Goal: Information Seeking & Learning: Check status

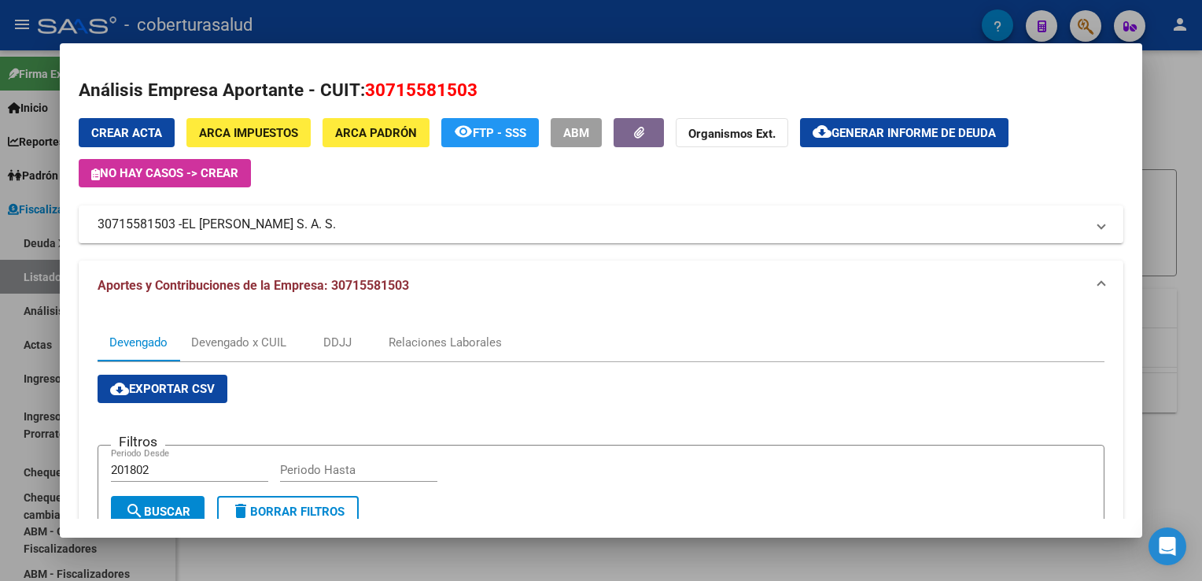
scroll to position [315, 0]
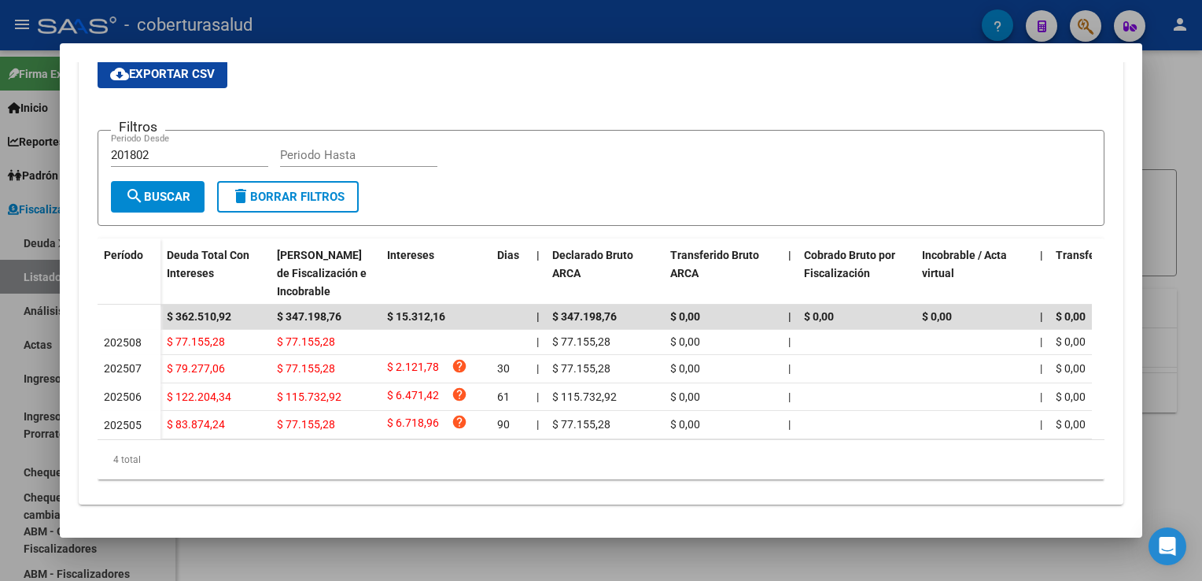
click at [28, 290] on div at bounding box center [601, 290] width 1202 height 581
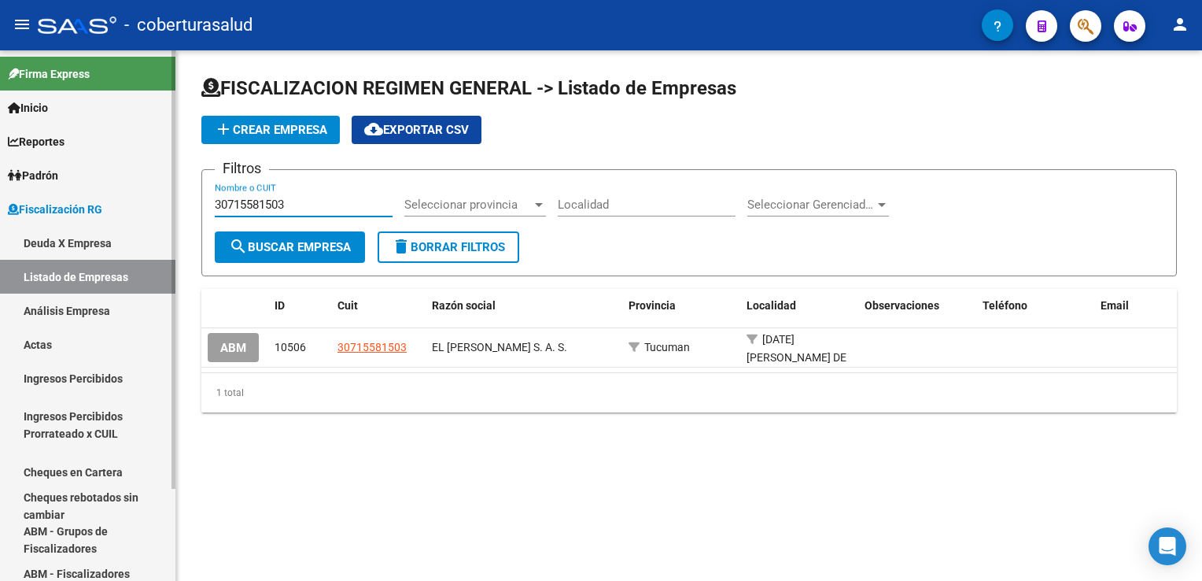
drag, startPoint x: 299, startPoint y: 203, endPoint x: 161, endPoint y: 203, distance: 138.5
click at [161, 203] on mat-sidenav-container "Firma Express Inicio Calendario SSS Instructivos Contacto OS Reportes Ingresos …" at bounding box center [601, 315] width 1202 height 530
paste input "7743721"
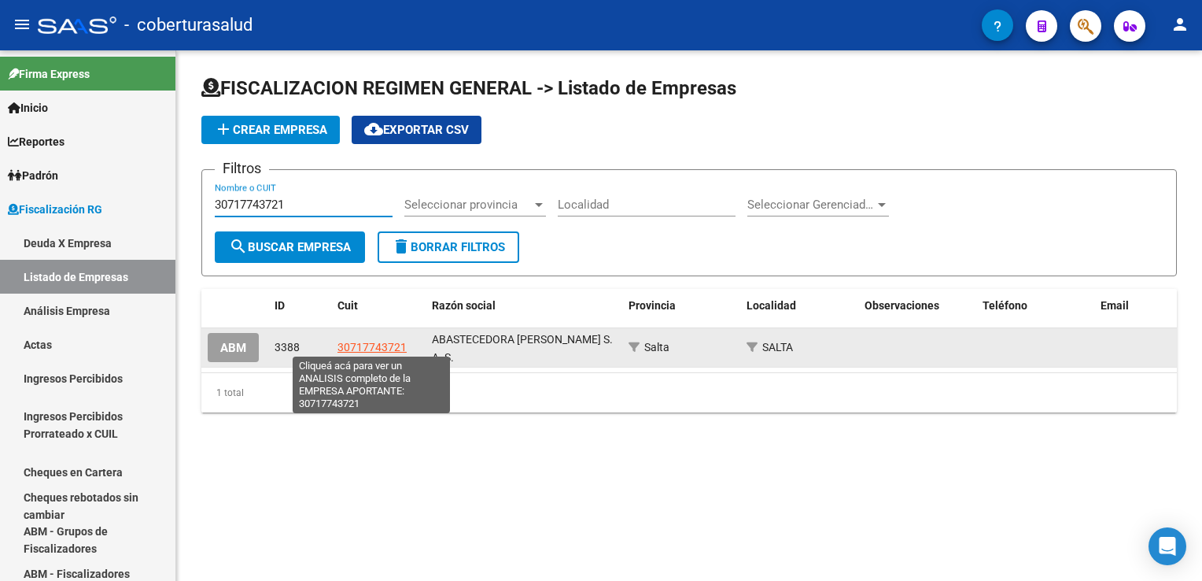
type input "30717743721"
click at [370, 341] on span "30717743721" at bounding box center [372, 347] width 69 height 13
type textarea "30717743721"
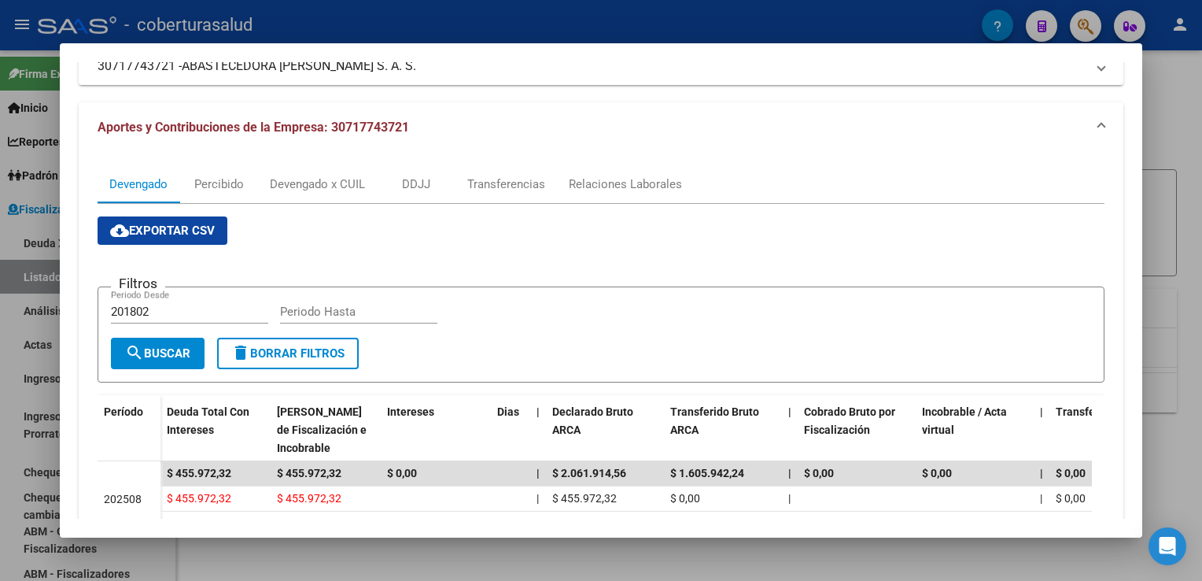
scroll to position [186, 0]
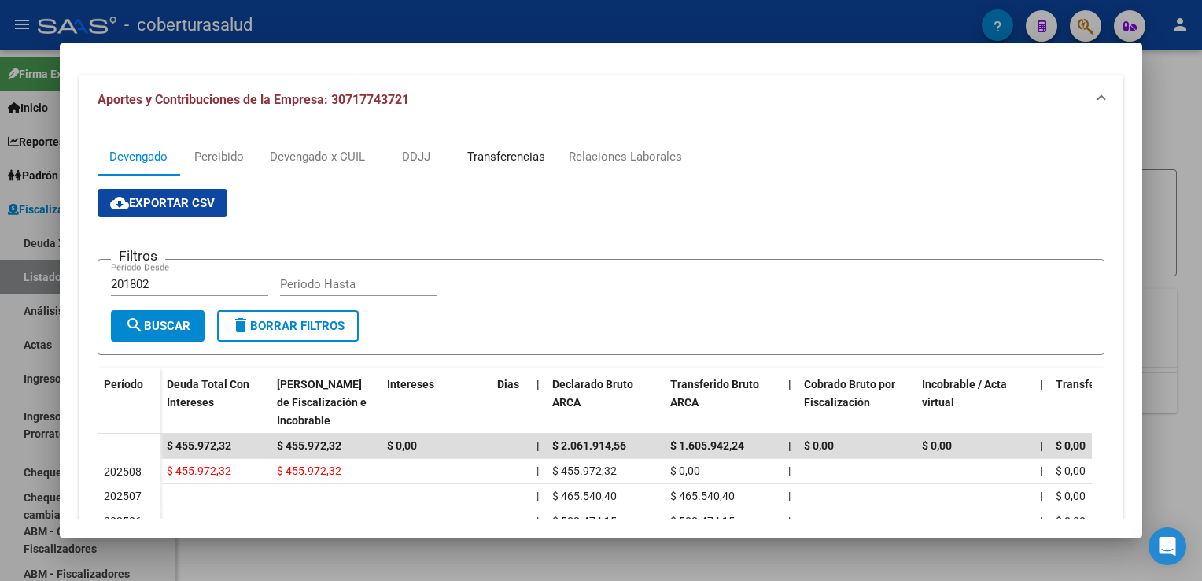
click at [530, 156] on div "Transferencias" at bounding box center [506, 156] width 78 height 17
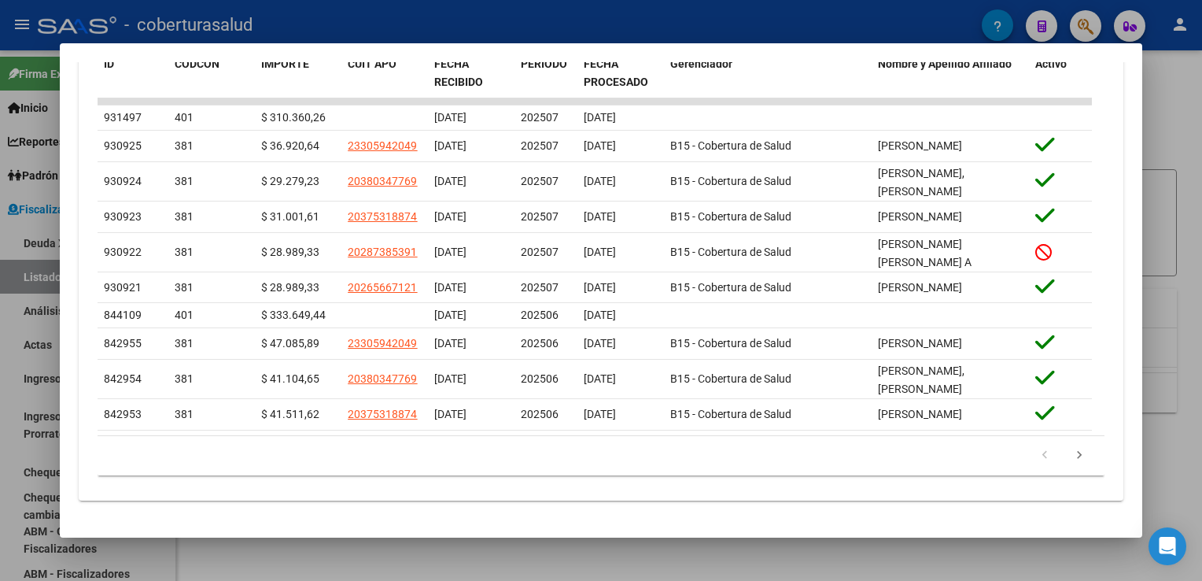
scroll to position [456, 0]
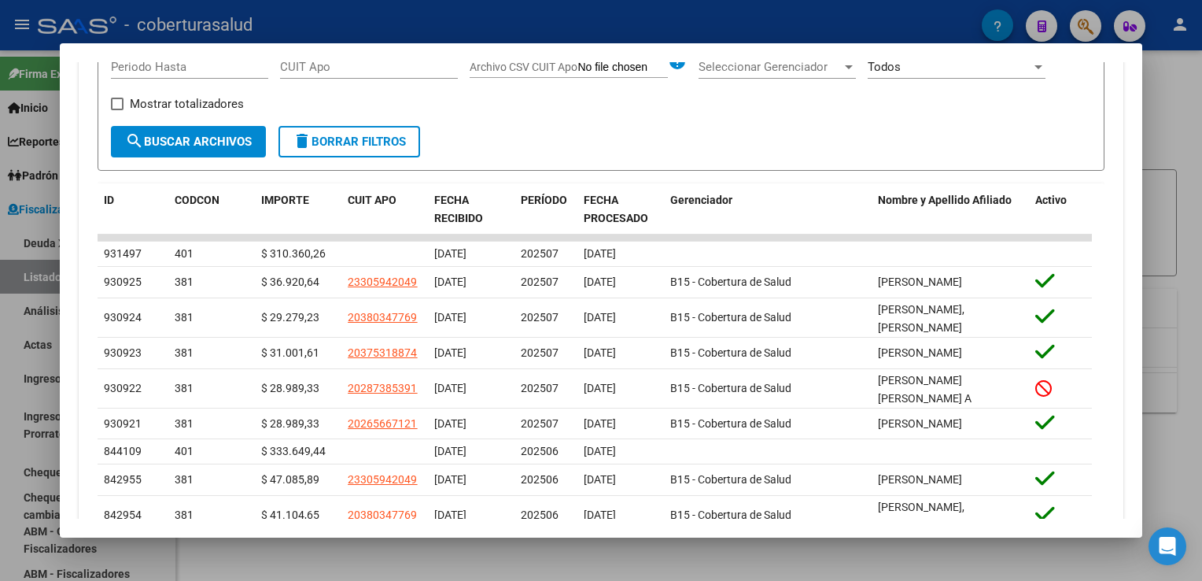
click at [9, 395] on div at bounding box center [601, 290] width 1202 height 581
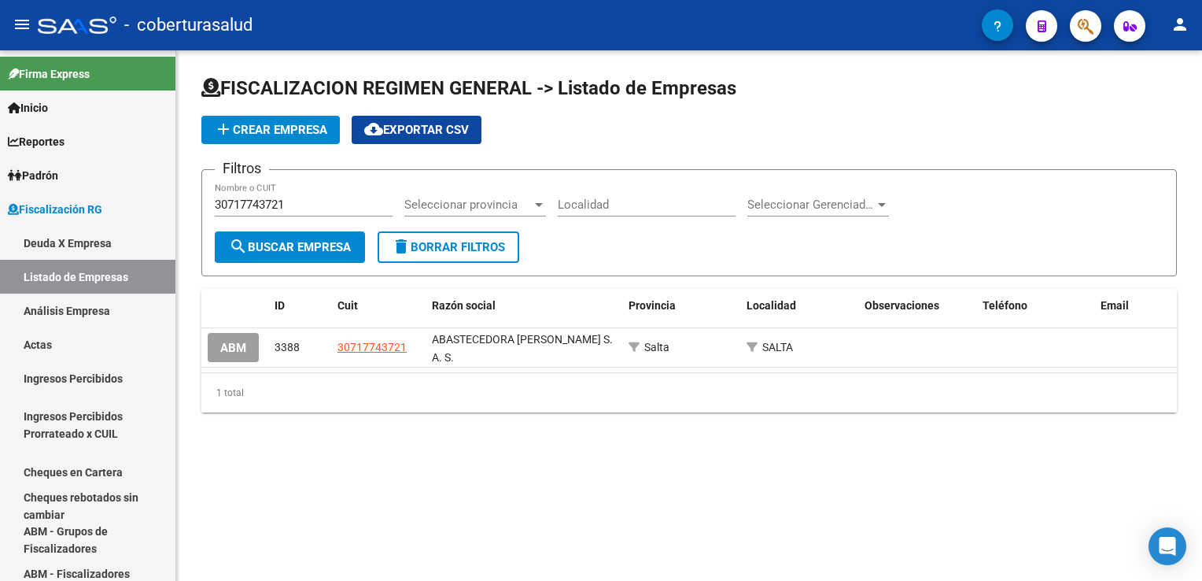
click at [434, 453] on div "FISCALIZACION REGIMEN GENERAL -> Listado de Empresas add Crear Empresa cloud_do…" at bounding box center [689, 256] width 1026 height 412
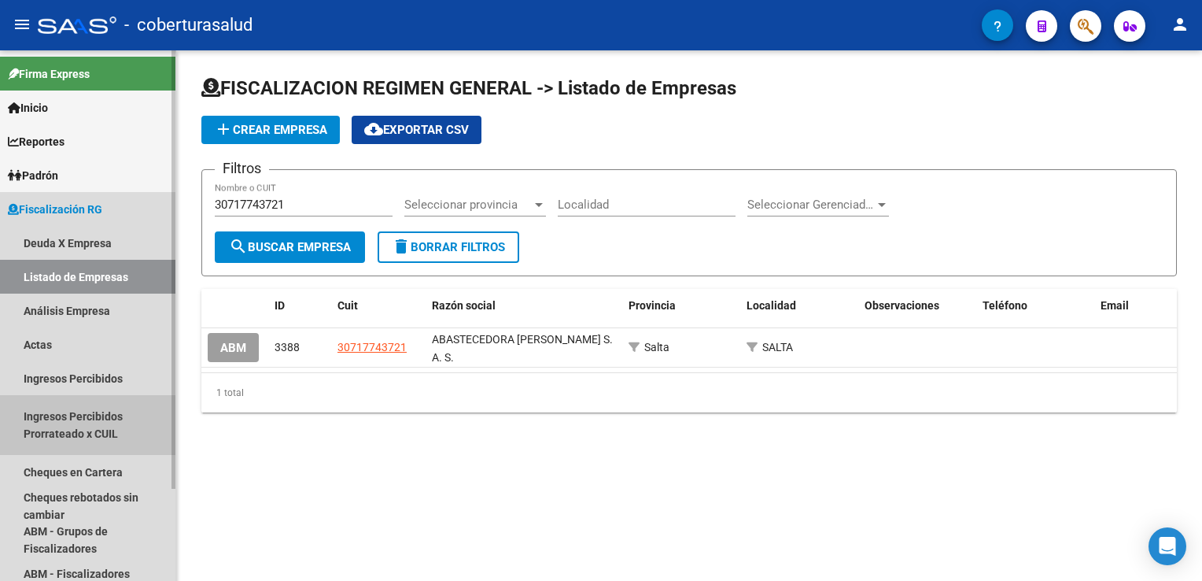
click at [104, 419] on link "Ingresos Percibidos Prorrateado x CUIL" at bounding box center [87, 425] width 175 height 60
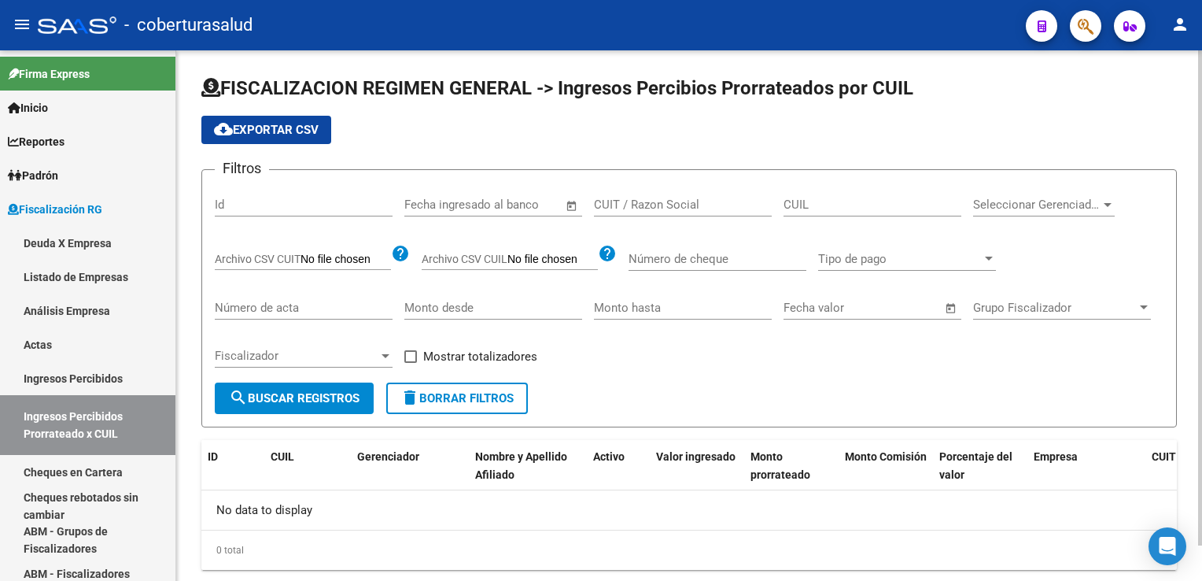
click at [811, 206] on input "CUIL" at bounding box center [873, 205] width 178 height 14
paste input "27-40696263-1"
drag, startPoint x: 874, startPoint y: 200, endPoint x: 711, endPoint y: 206, distance: 162.2
click at [711, 206] on div "Filtros Id Fecha inicio – Fecha fin Fecha ingresado al banco CUIT / Razon Socia…" at bounding box center [689, 283] width 949 height 200
type input "23-31842322-9"
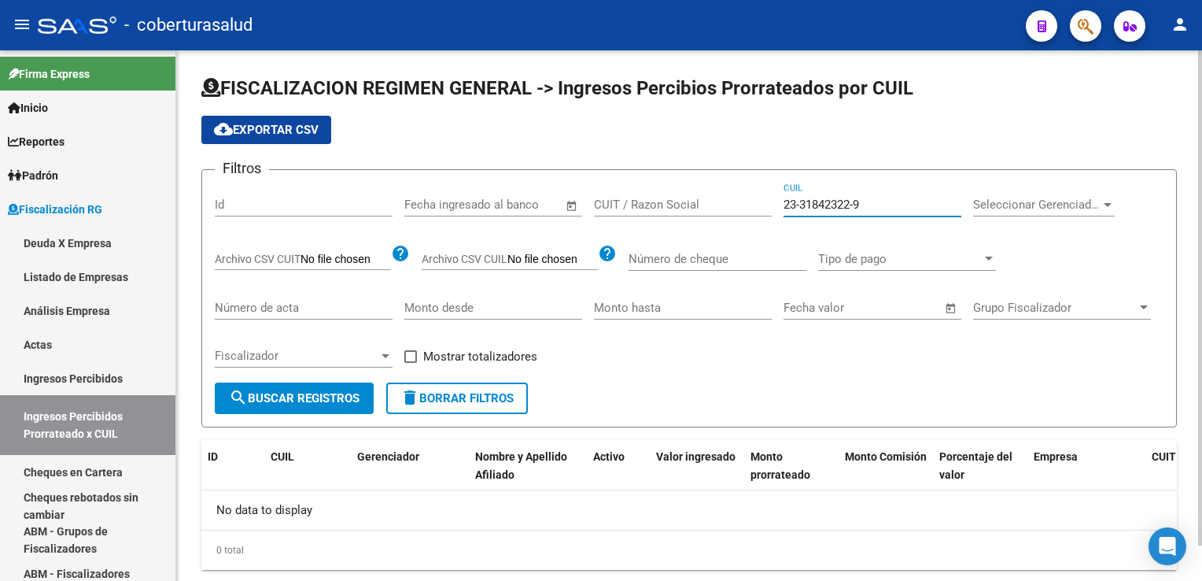
click at [240, 398] on mat-icon "search" at bounding box center [238, 397] width 19 height 19
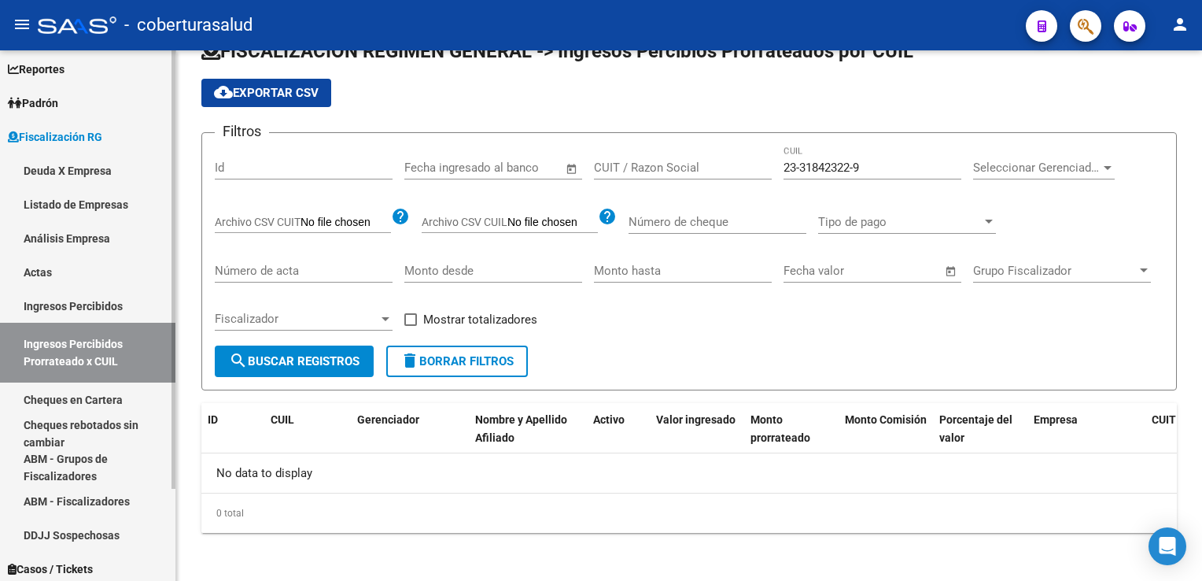
scroll to position [79, 0]
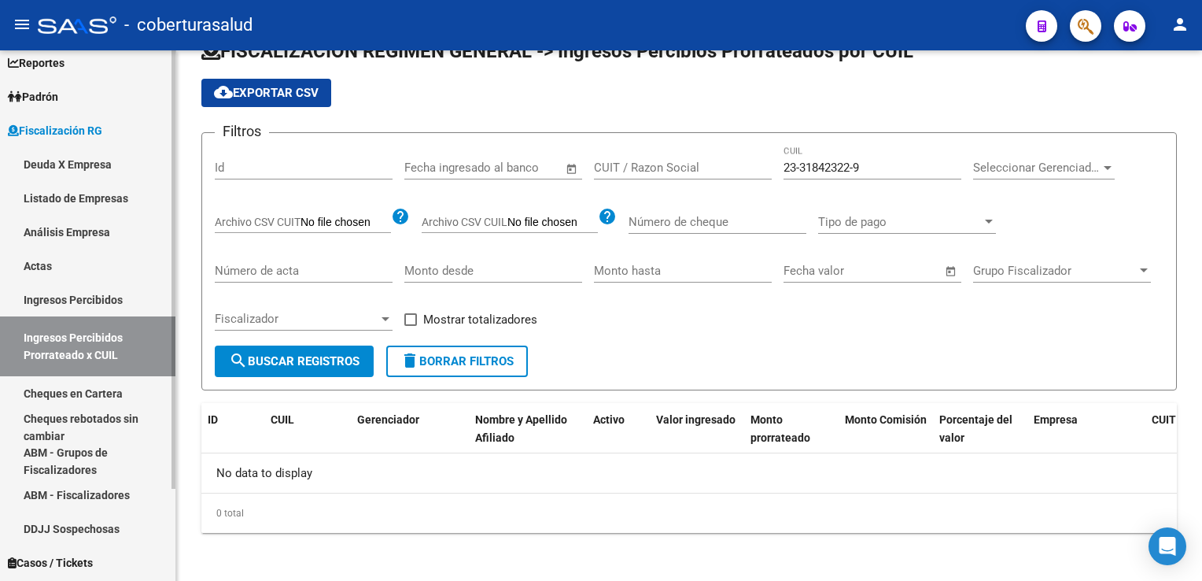
click at [119, 299] on link "Ingresos Percibidos" at bounding box center [87, 300] width 175 height 34
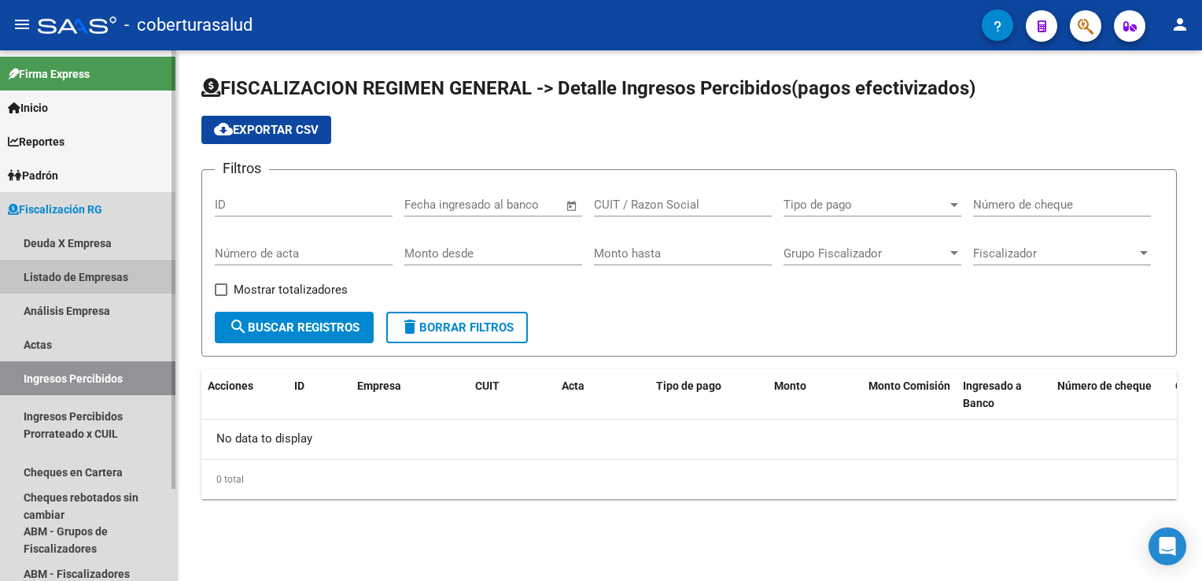
click at [117, 279] on link "Listado de Empresas" at bounding box center [87, 277] width 175 height 34
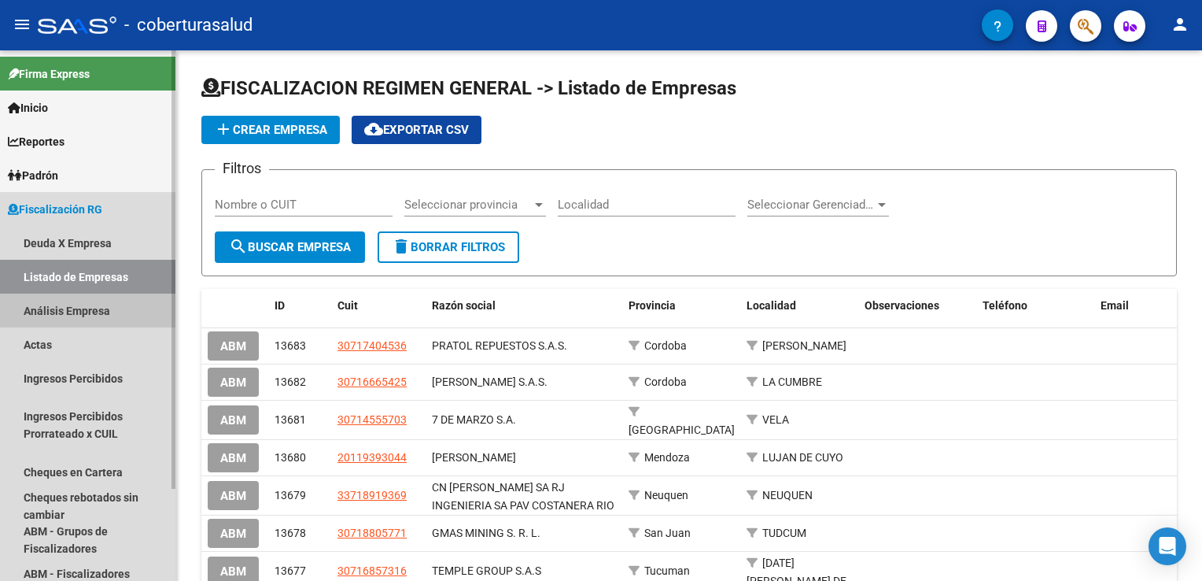
click at [112, 310] on link "Análisis Empresa" at bounding box center [87, 311] width 175 height 34
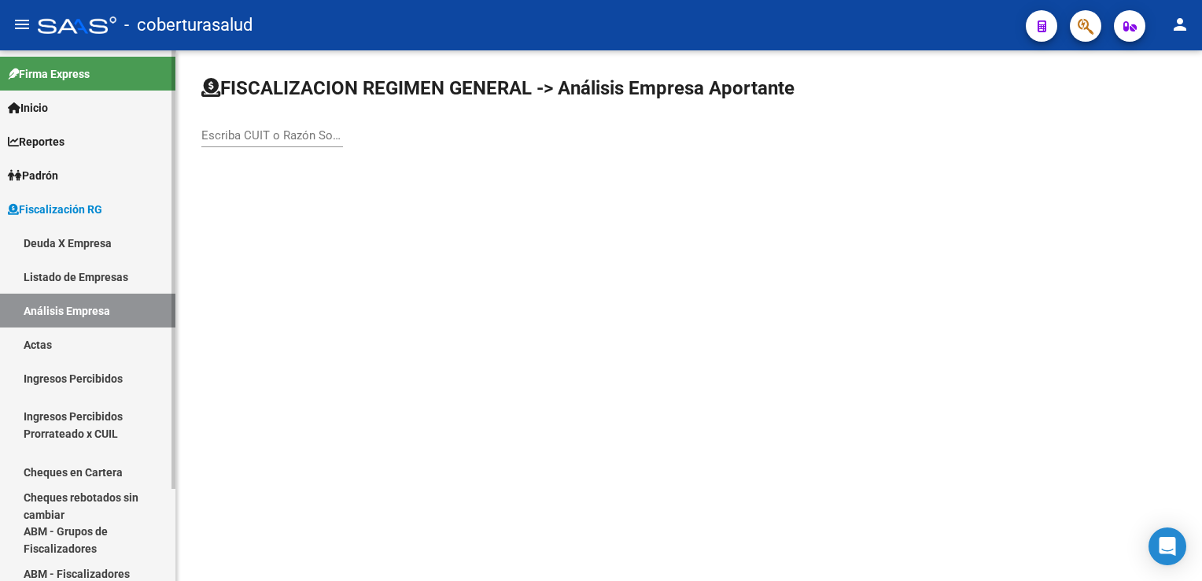
click at [83, 175] on link "Padrón" at bounding box center [87, 175] width 175 height 34
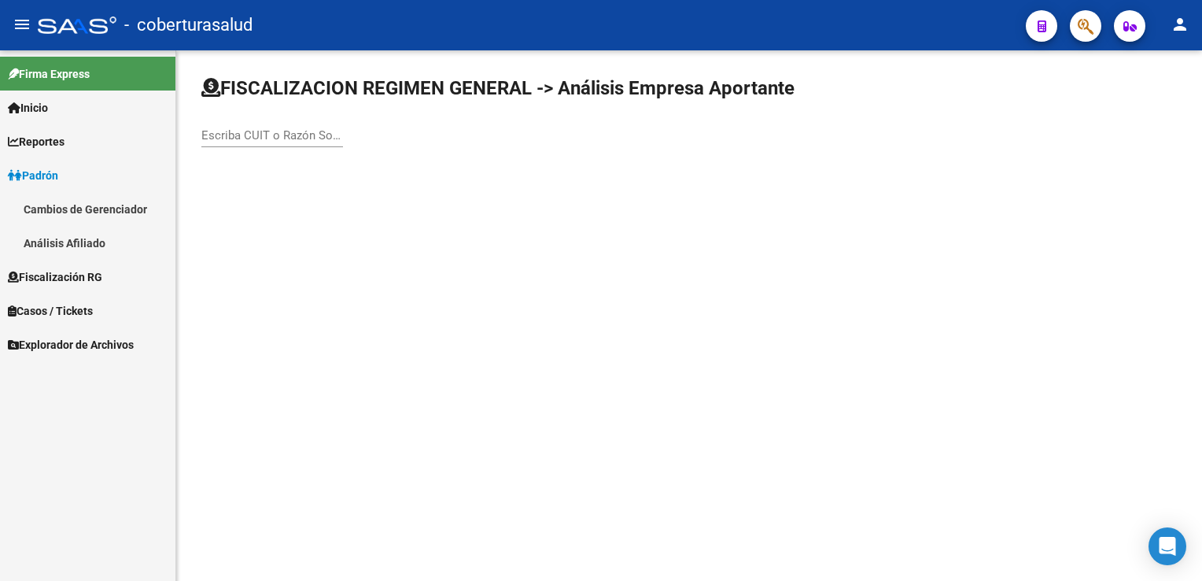
click at [107, 244] on link "Análisis Afiliado" at bounding box center [87, 243] width 175 height 34
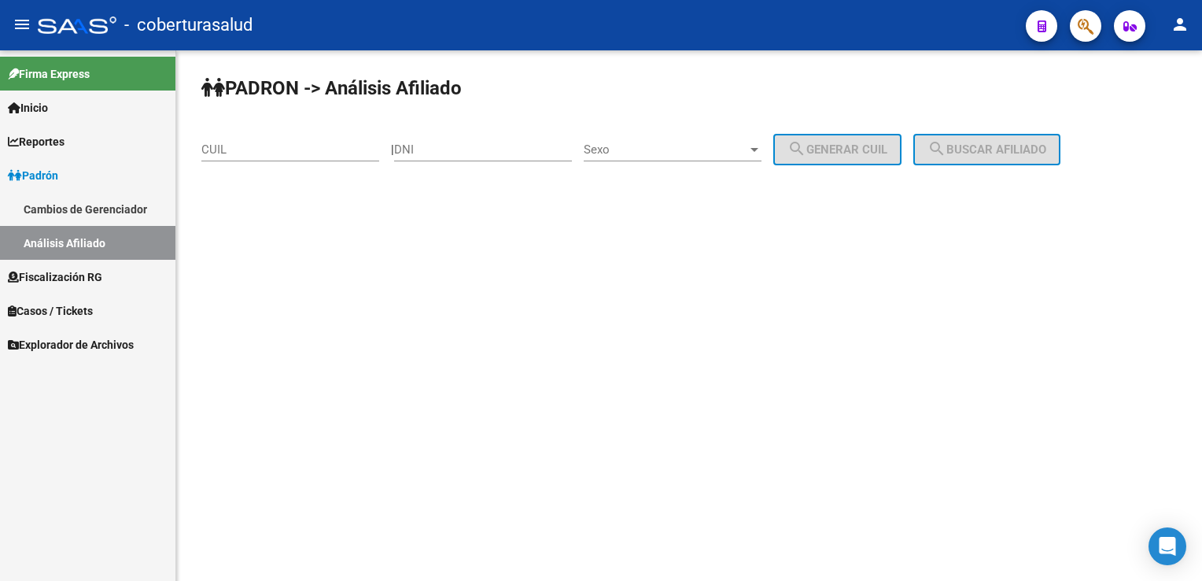
click at [231, 150] on input "CUIL" at bounding box center [290, 149] width 178 height 14
type input "3"
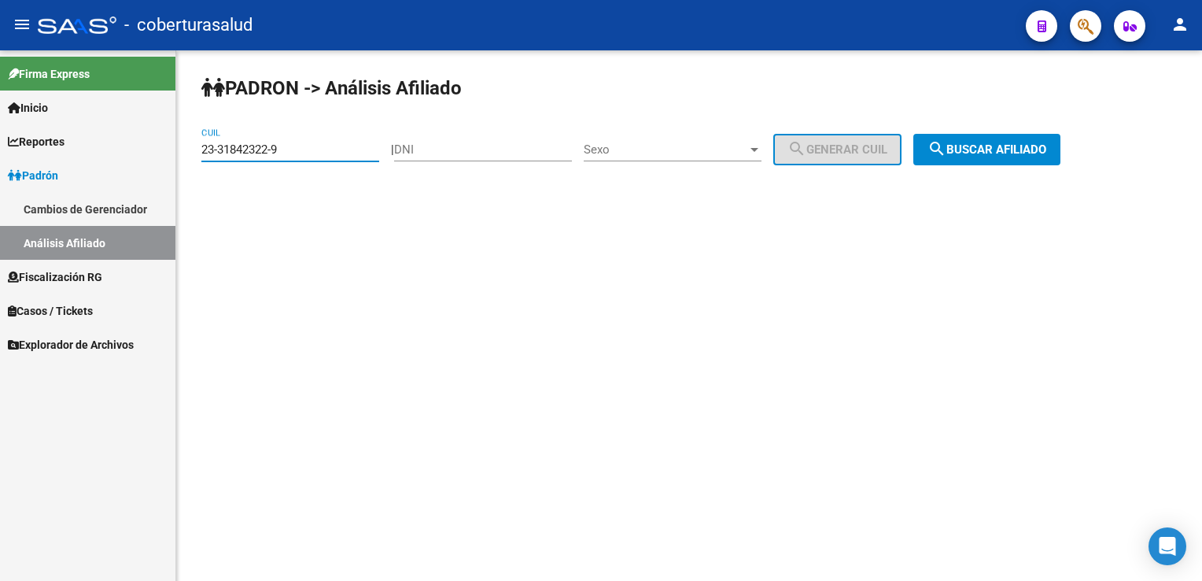
click at [975, 150] on span "search Buscar afiliado" at bounding box center [987, 149] width 119 height 14
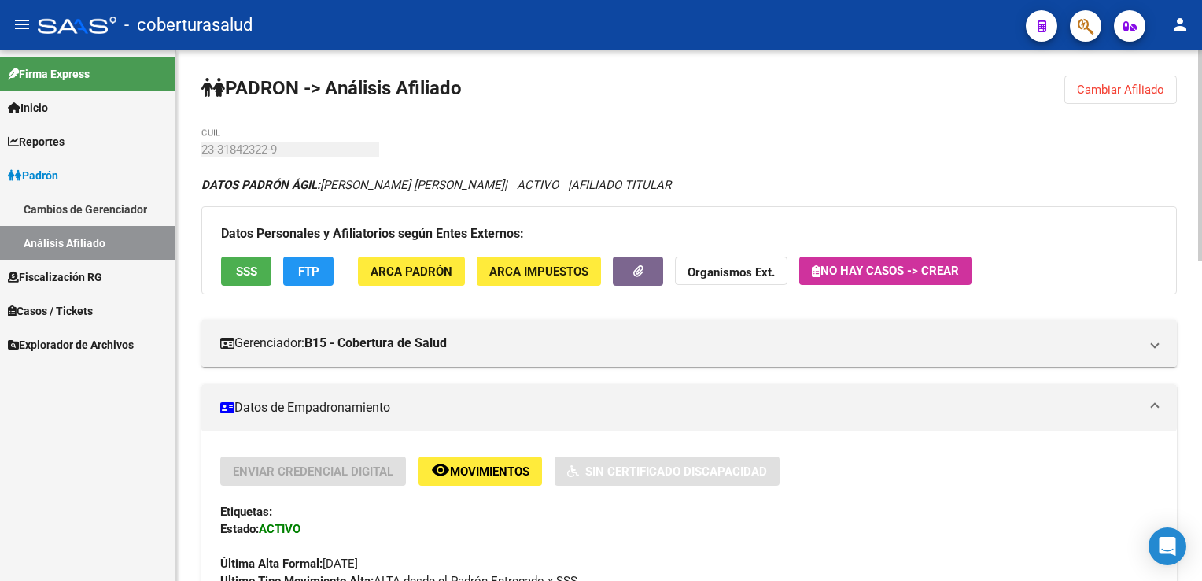
click at [1092, 85] on span "Cambiar Afiliado" at bounding box center [1120, 90] width 87 height 14
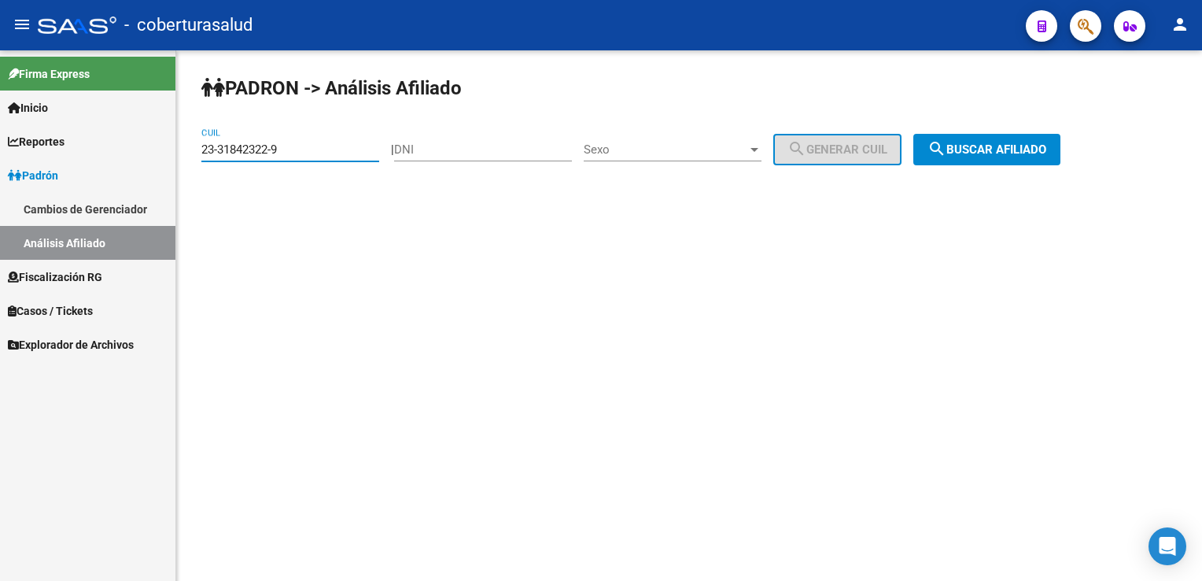
drag, startPoint x: 312, startPoint y: 146, endPoint x: 167, endPoint y: 153, distance: 144.9
click at [167, 153] on mat-sidenav-container "Firma Express Inicio Calendario SSS Instructivos Contacto OS Reportes Ingresos …" at bounding box center [601, 315] width 1202 height 530
paste input "7-40696263-1"
type input "27-40696263-1"
click at [947, 149] on mat-icon "search" at bounding box center [937, 148] width 19 height 19
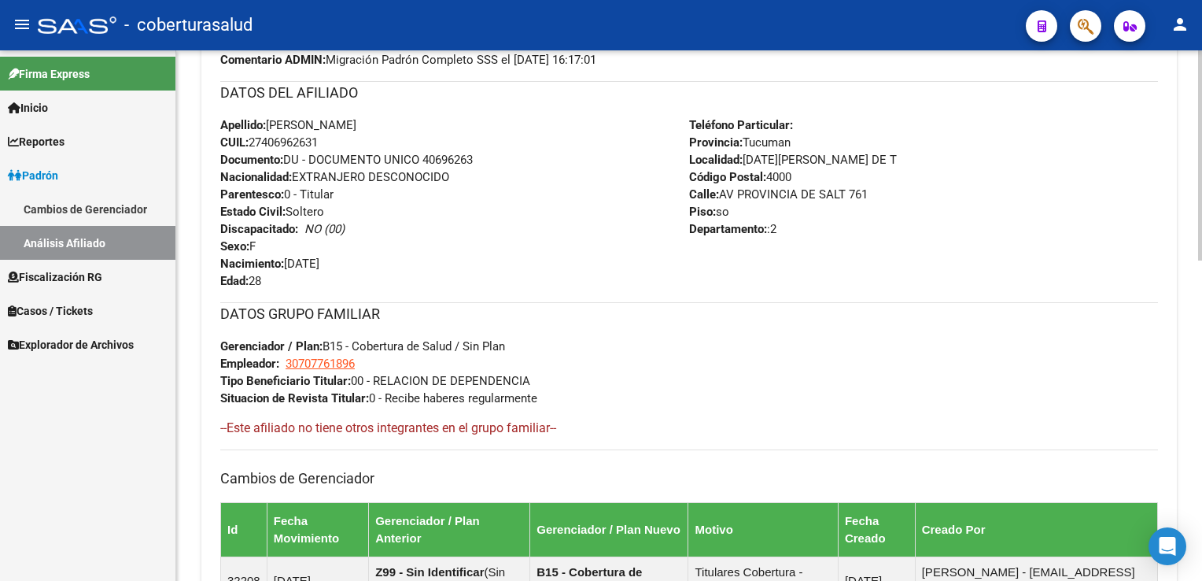
scroll to position [472, 0]
